Goal: Transaction & Acquisition: Purchase product/service

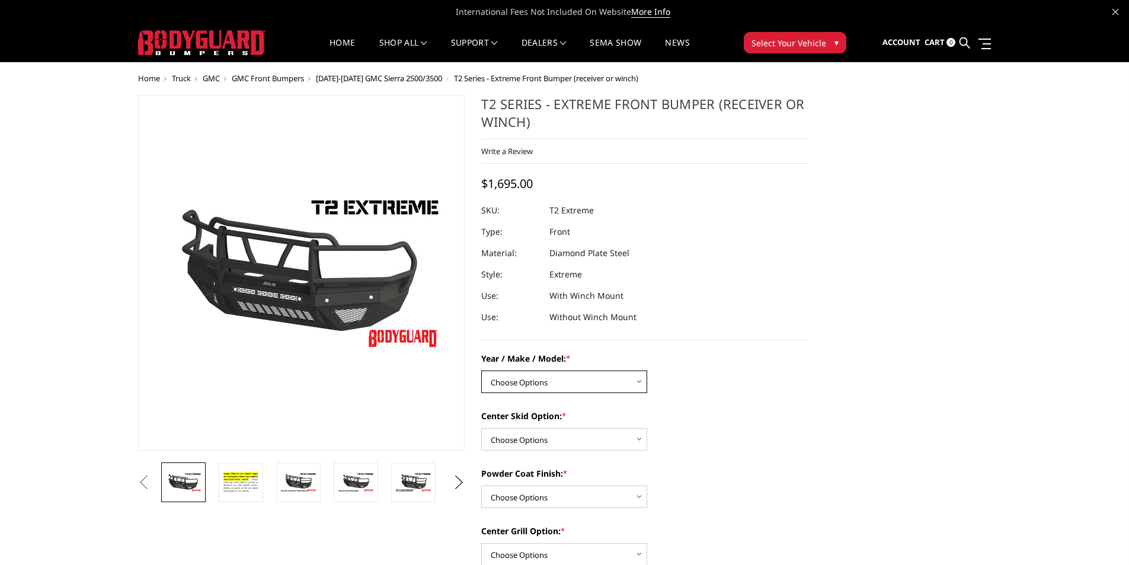
click at [605, 376] on select "Choose Options Chevrolet 19-21 1500 Chevrolet 15-19 2500 / 3500 Chevrolet 20-23…" at bounding box center [564, 381] width 166 height 23
select select "4452"
click at [481, 370] on select "Choose Options Chevrolet 19-21 1500 Chevrolet 15-19 2500 / 3500 Chevrolet 20-23…" at bounding box center [564, 381] width 166 height 23
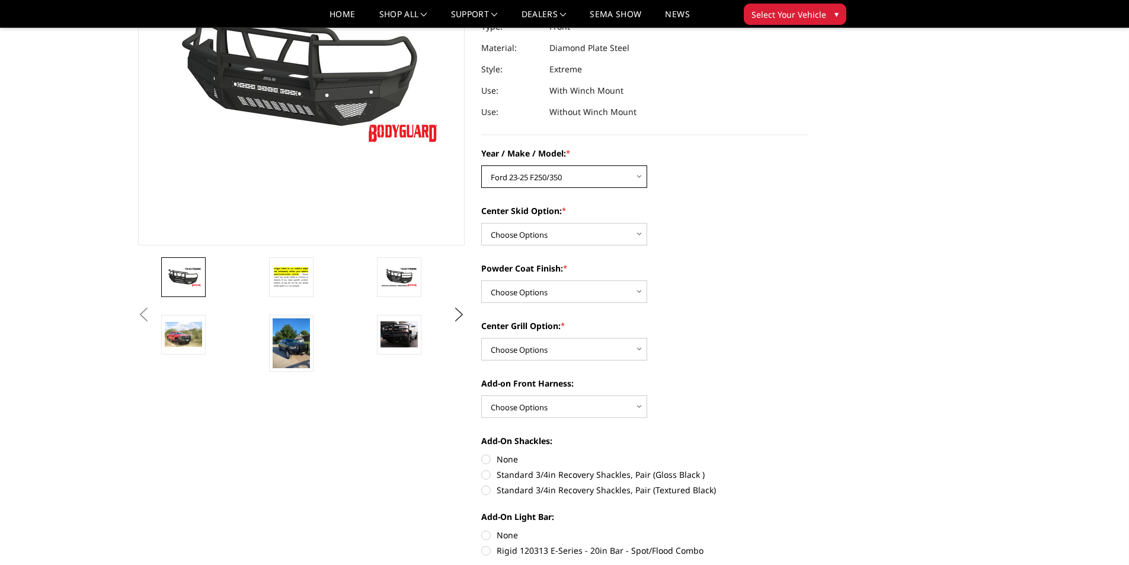
scroll to position [178, 0]
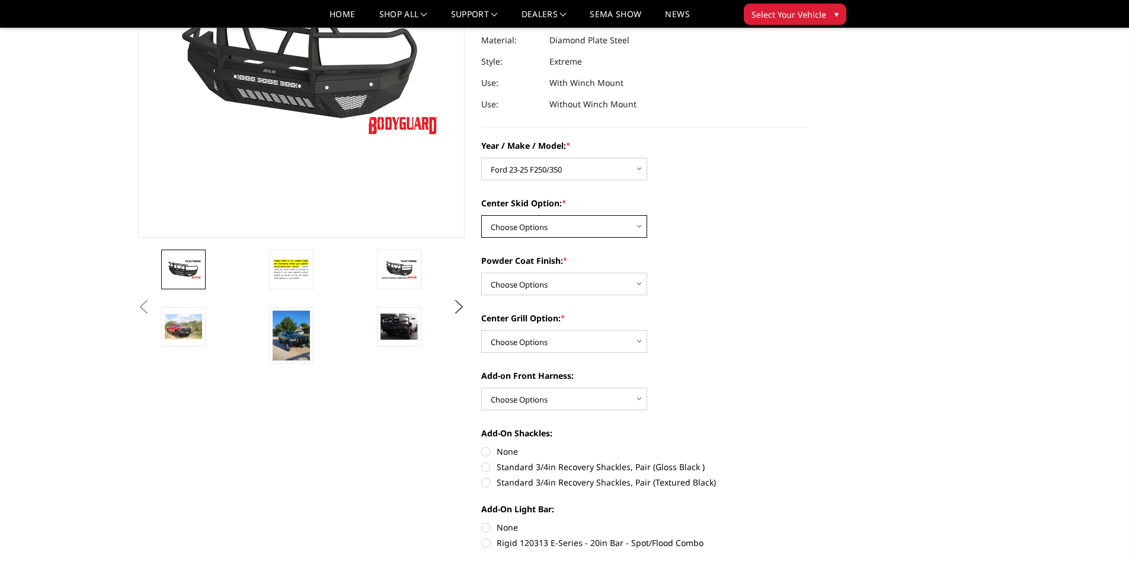
click at [631, 225] on select "Choose Options Standard center skid plate (included) Receiver tube Winch mount …" at bounding box center [564, 226] width 166 height 23
select select "4460"
click at [481, 215] on select "Choose Options Standard center skid plate (included) Receiver tube Winch mount …" at bounding box center [564, 226] width 166 height 23
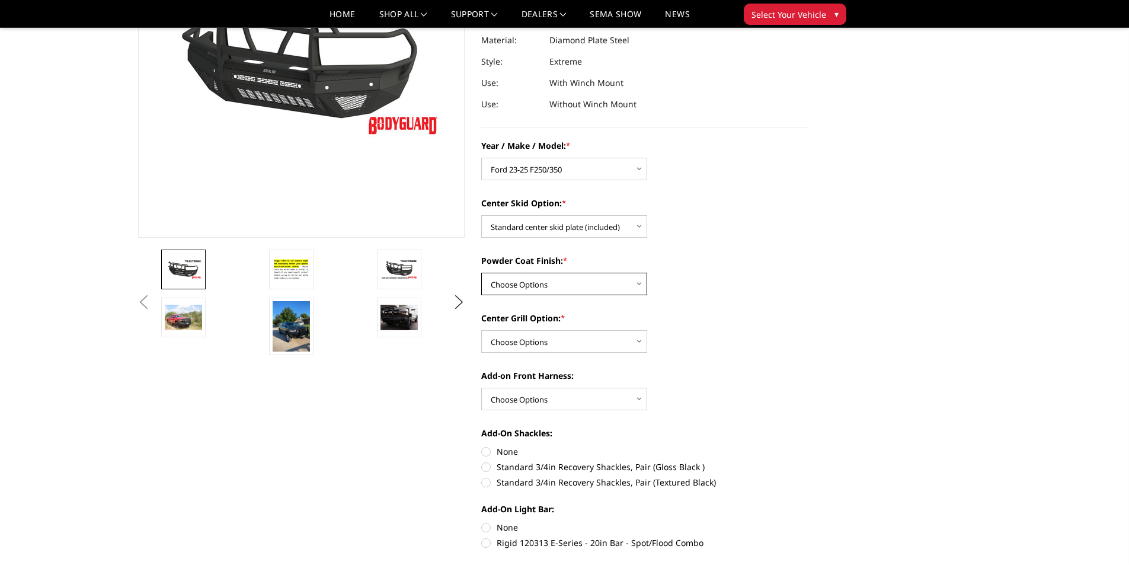
click at [594, 280] on select "Choose Options Bare metal Gloss Black Powder Coat Texture Black Powder Coat" at bounding box center [564, 284] width 166 height 23
select select "4465"
click at [481, 273] on select "Choose Options Bare metal Gloss Black Powder Coat Texture Black Powder Coat" at bounding box center [564, 284] width 166 height 23
click at [635, 338] on select "Choose Options Add expanded metal in center grill Decline this option" at bounding box center [564, 341] width 166 height 23
select select "4483"
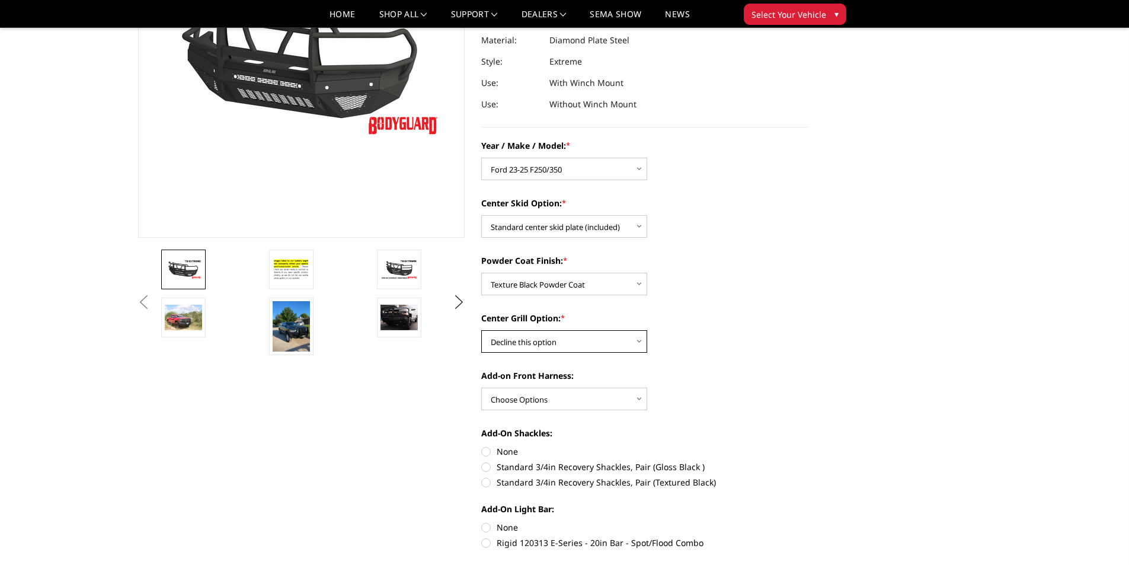
click at [481, 330] on select "Choose Options Add expanded metal in center grill Decline this option" at bounding box center [564, 341] width 166 height 23
click at [628, 398] on select "Choose Options WITH front camera harness WITHOUT front camera harness" at bounding box center [564, 399] width 166 height 23
select select "4468"
click at [481, 388] on select "Choose Options WITH front camera harness WITHOUT front camera harness" at bounding box center [564, 399] width 166 height 23
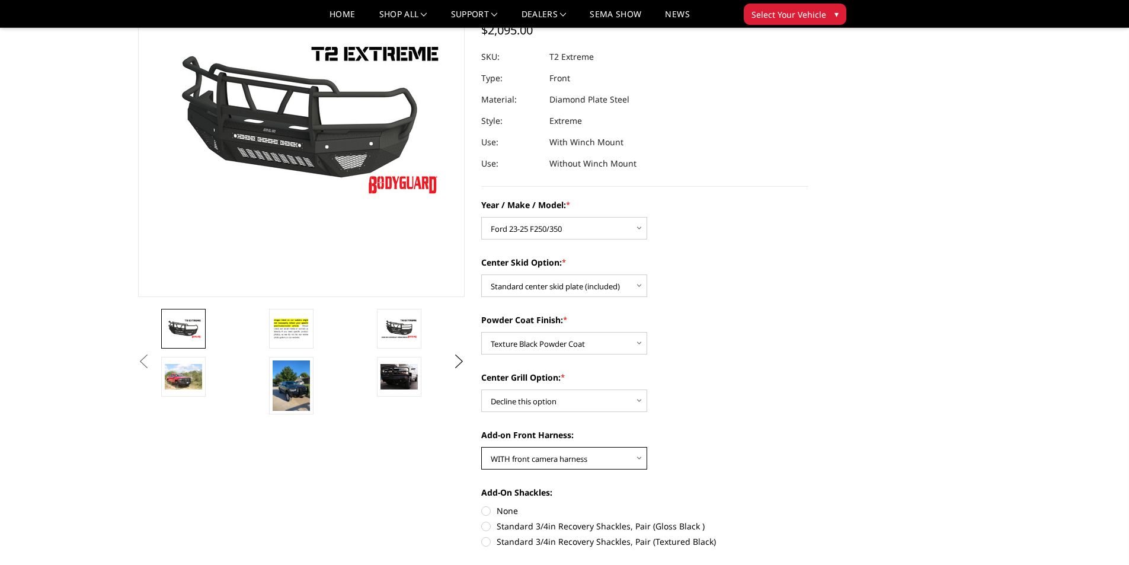
scroll to position [0, 0]
